Goal: Task Accomplishment & Management: Use online tool/utility

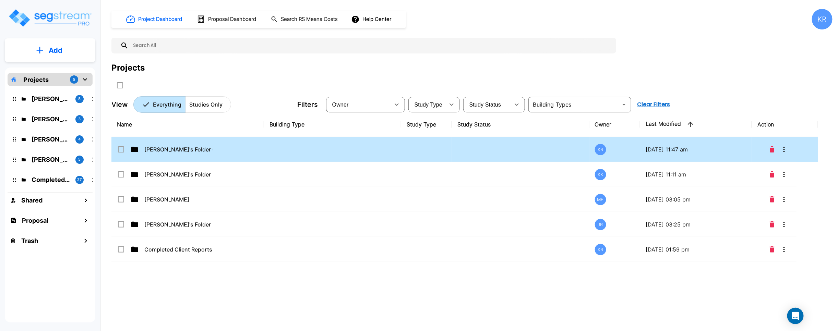
click at [479, 150] on td at bounding box center [520, 149] width 137 height 25
checkbox input "true"
click at [479, 151] on td at bounding box center [520, 149] width 137 height 25
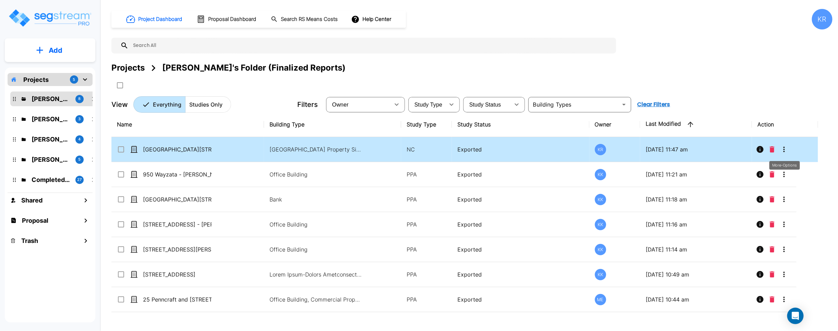
click at [784, 147] on icon "More-Options" at bounding box center [784, 149] width 8 height 8
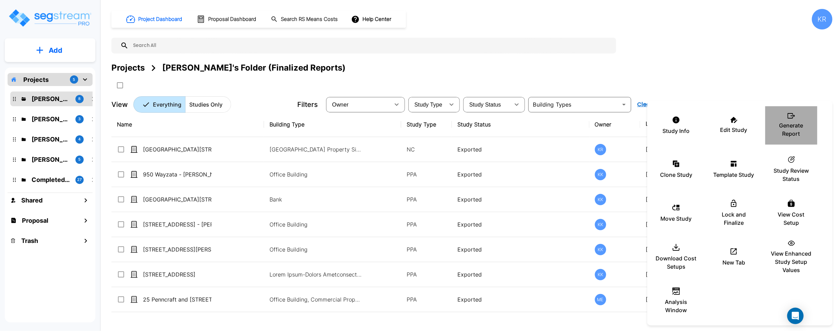
click at [803, 121] on div "Generate Report" at bounding box center [791, 125] width 41 height 34
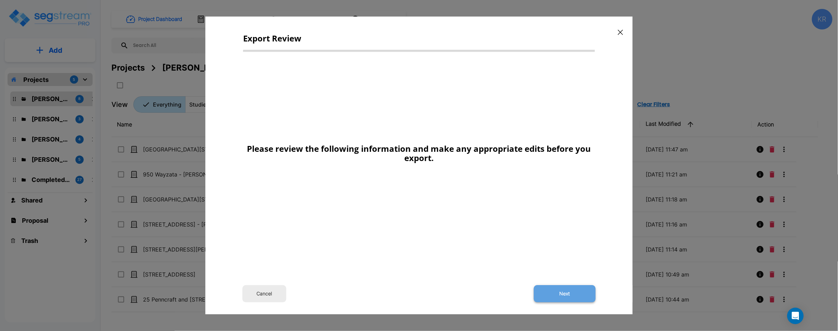
click at [556, 294] on button "Next" at bounding box center [565, 294] width 62 height 17
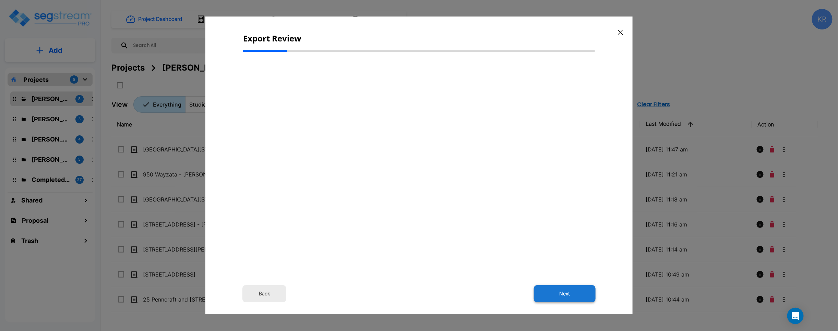
select select "2024"
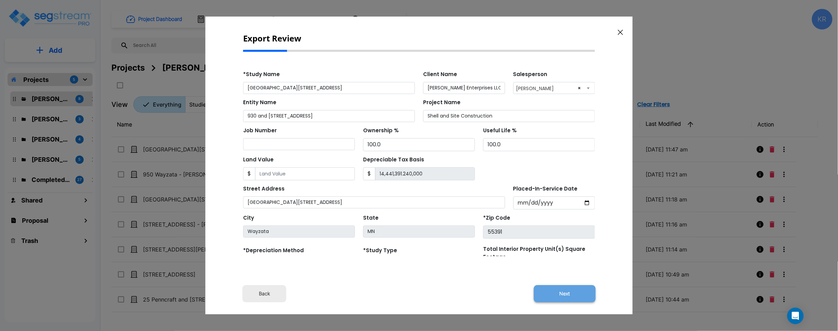
click at [554, 295] on button "Next" at bounding box center [565, 294] width 62 height 17
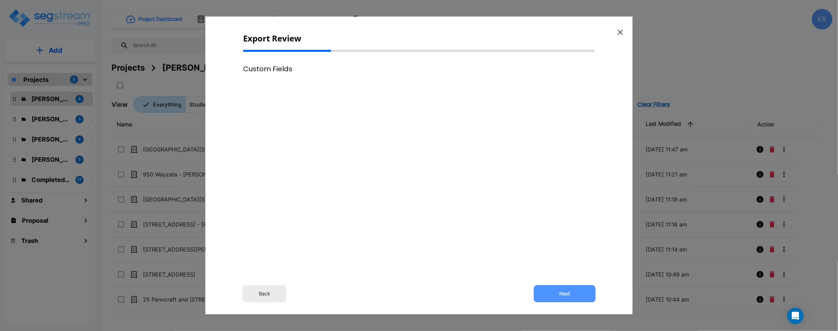
click at [554, 295] on button "Next" at bounding box center [565, 294] width 62 height 17
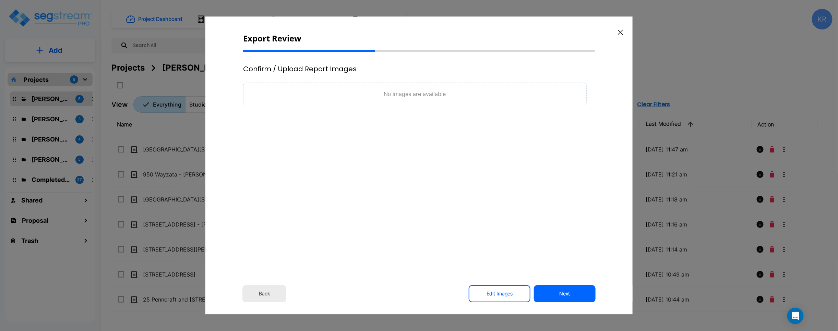
click at [554, 295] on button "Next" at bounding box center [565, 294] width 62 height 17
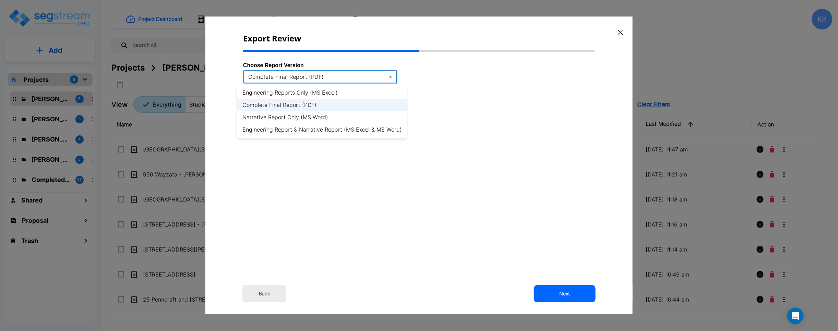
click at [296, 75] on body "× Your report is being generated. Be patient! × We're working on your Modificat…" at bounding box center [419, 165] width 838 height 331
click at [294, 90] on li "Engineering Reports Only (MS Excel)" at bounding box center [322, 92] width 170 height 12
type input "xlsx"
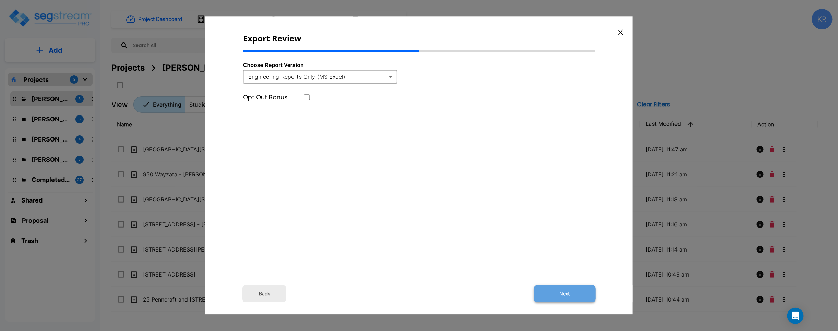
click at [548, 289] on button "Next" at bounding box center [565, 294] width 62 height 17
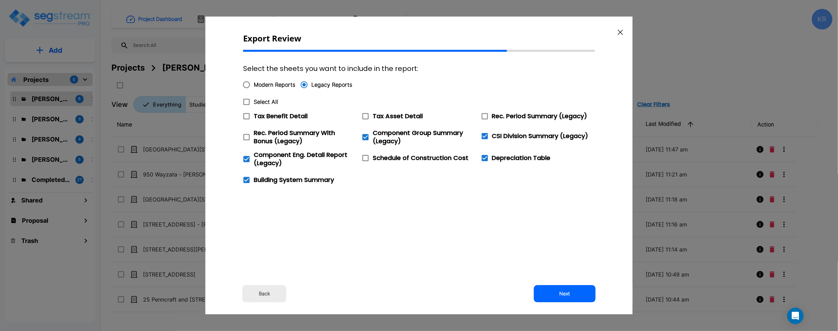
click at [246, 103] on icon at bounding box center [246, 102] width 8 height 8
click at [246, 100] on input "Select All" at bounding box center [242, 98] width 7 height 6
checkbox input "true"
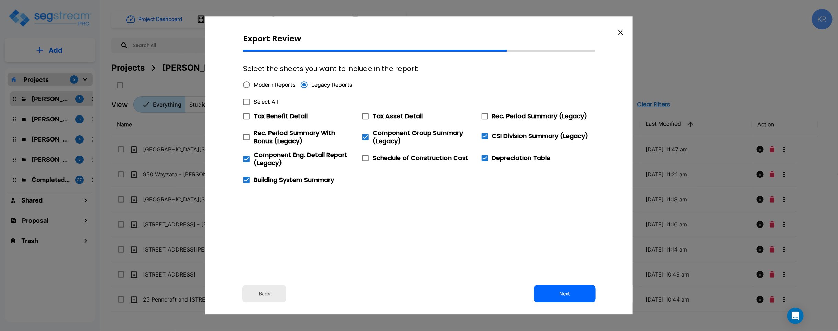
checkbox input "true"
click at [558, 292] on button "Next" at bounding box center [565, 294] width 62 height 17
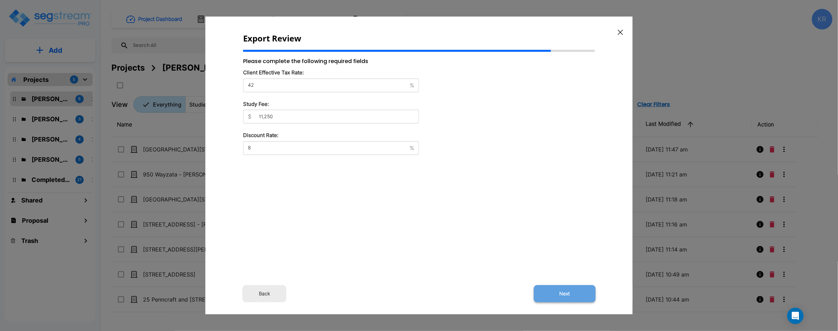
click at [576, 294] on button "Next" at bounding box center [565, 294] width 62 height 17
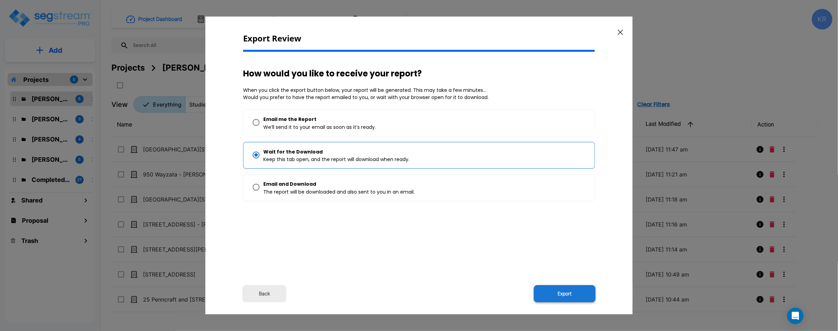
click at [577, 295] on button "Export" at bounding box center [565, 294] width 62 height 17
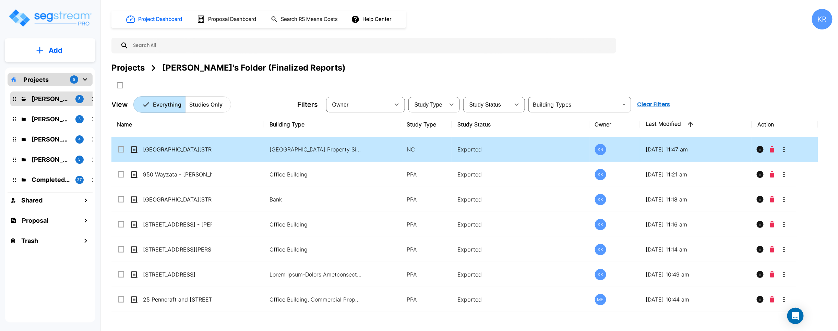
click at [787, 149] on icon "More-Options" at bounding box center [784, 149] width 8 height 8
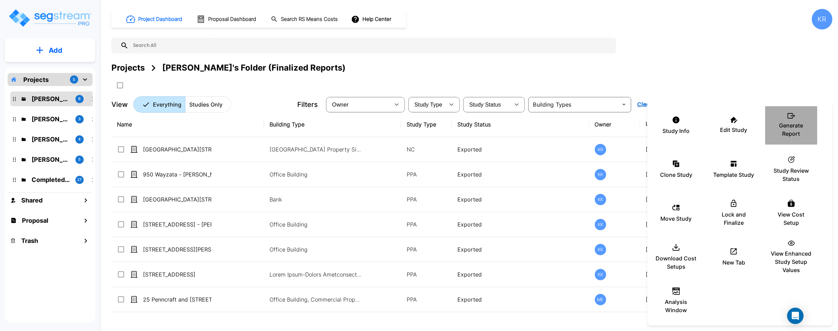
click at [803, 122] on p "Generate Report" at bounding box center [791, 129] width 41 height 16
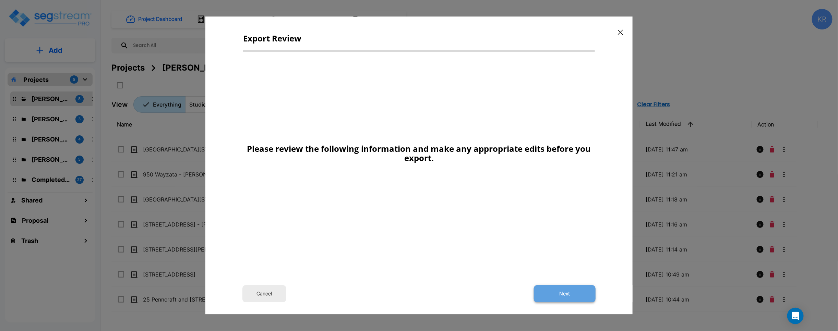
click at [558, 295] on button "Next" at bounding box center [565, 294] width 62 height 17
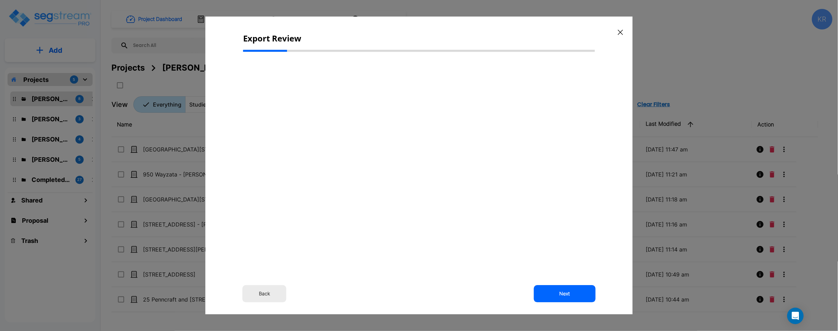
select select "2024"
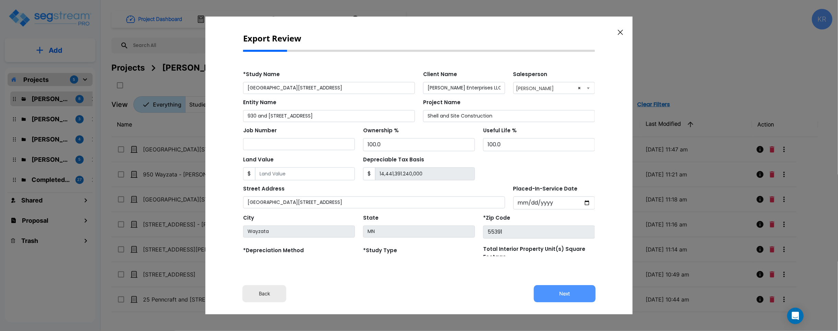
click at [559, 296] on button "Next" at bounding box center [565, 294] width 62 height 17
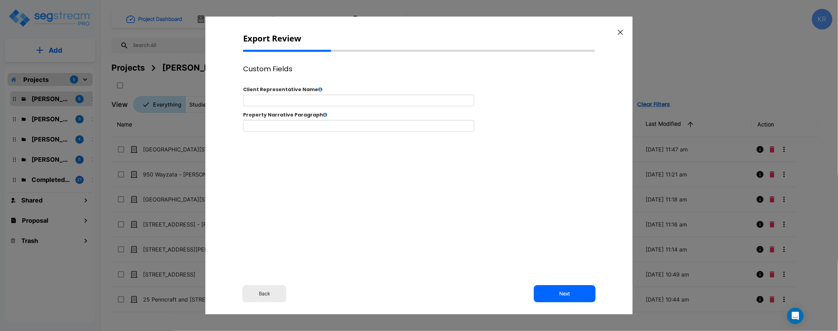
click at [559, 296] on button "Next" at bounding box center [565, 294] width 62 height 17
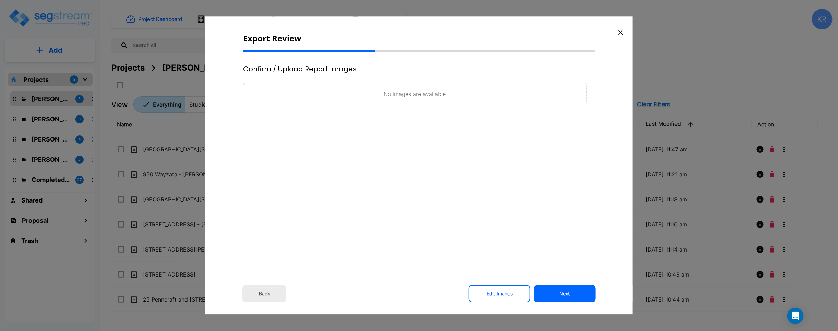
click at [559, 296] on button "Next" at bounding box center [565, 294] width 62 height 17
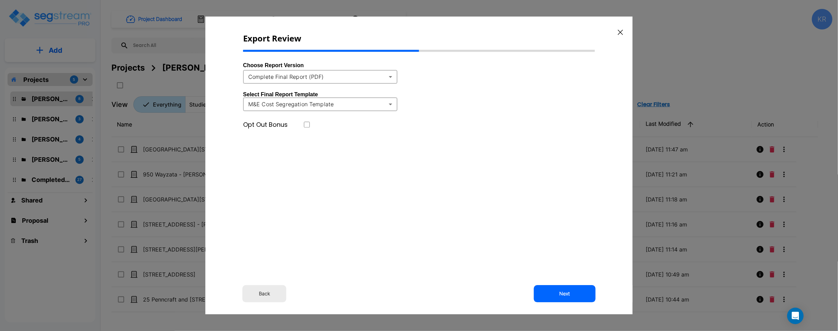
click at [363, 74] on body "× Your report is being generated. Be patient! × We're working on your Modificat…" at bounding box center [419, 165] width 838 height 331
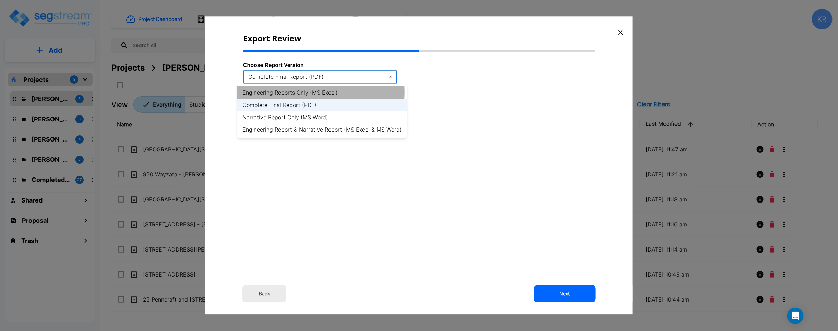
click at [293, 92] on li "Engineering Reports Only (MS Excel)" at bounding box center [322, 92] width 170 height 12
type input "xlsx"
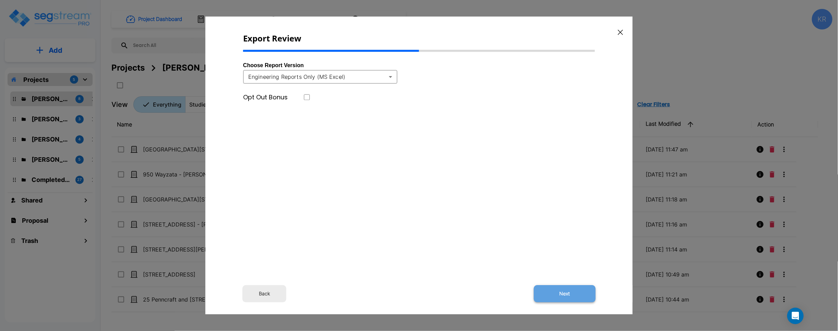
click at [561, 300] on button "Next" at bounding box center [565, 294] width 62 height 17
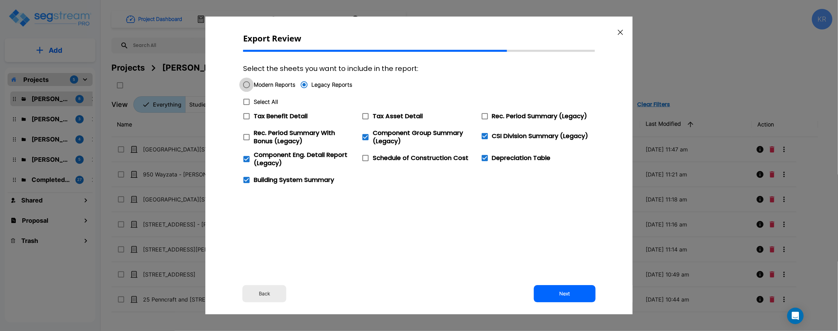
click at [253, 87] on input "Modern Reports" at bounding box center [246, 85] width 14 height 14
radio input "true"
checkbox input "false"
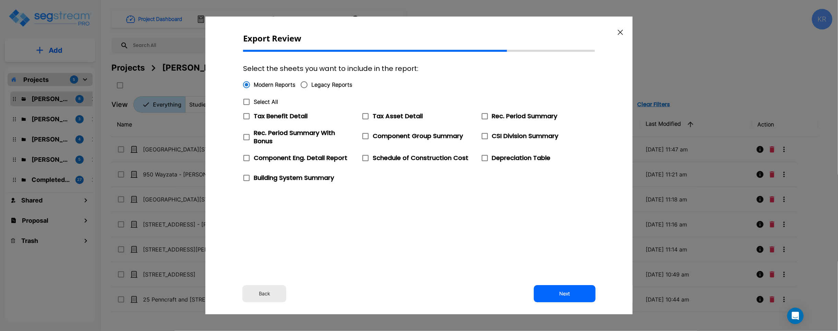
click at [247, 104] on icon at bounding box center [246, 102] width 8 height 8
click at [246, 100] on input "Select All" at bounding box center [242, 98] width 7 height 6
checkbox input "true"
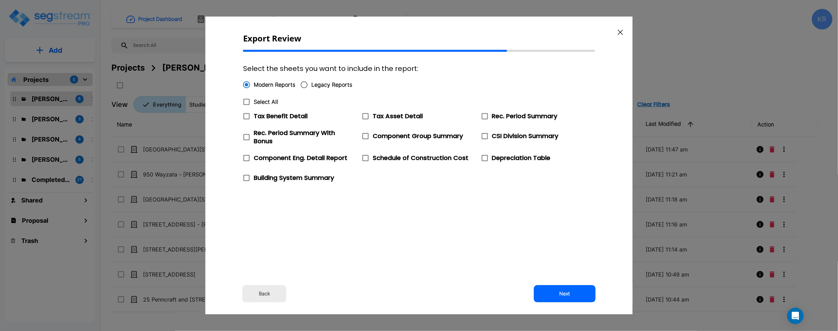
checkbox input "true"
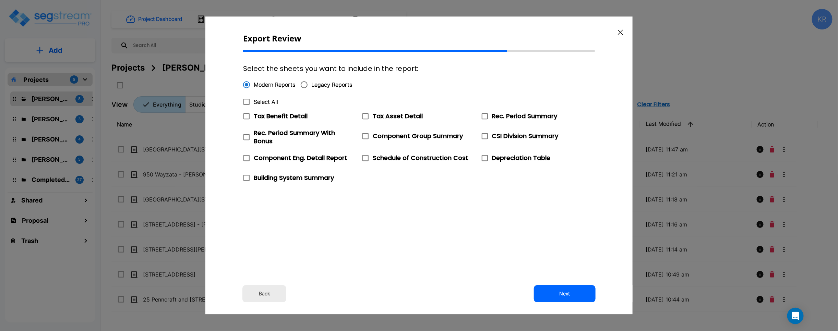
checkbox input "true"
click at [556, 297] on button "Next" at bounding box center [565, 294] width 62 height 17
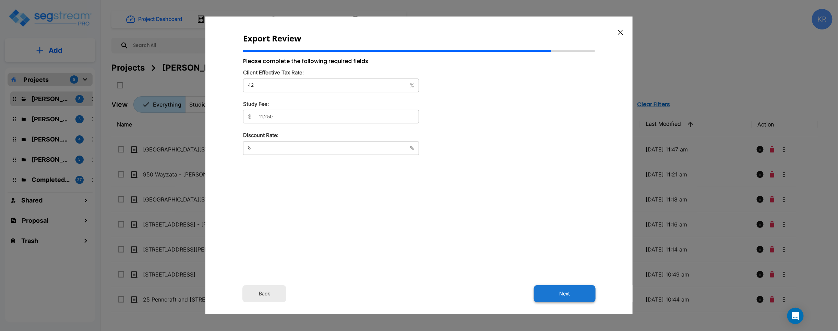
click at [574, 293] on button "Next" at bounding box center [565, 294] width 62 height 17
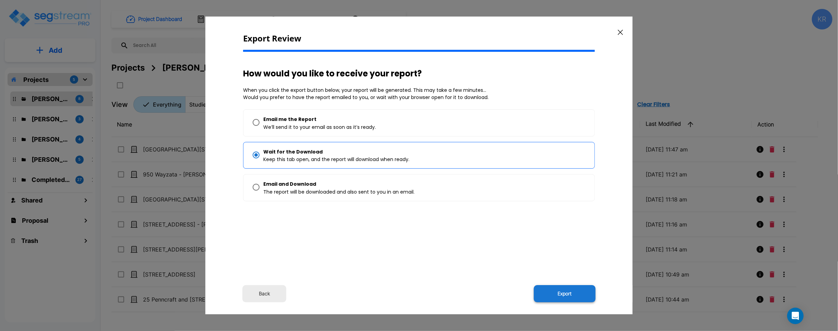
click at [558, 298] on button "Export" at bounding box center [565, 294] width 62 height 17
